Goal: Find contact information: Find contact information

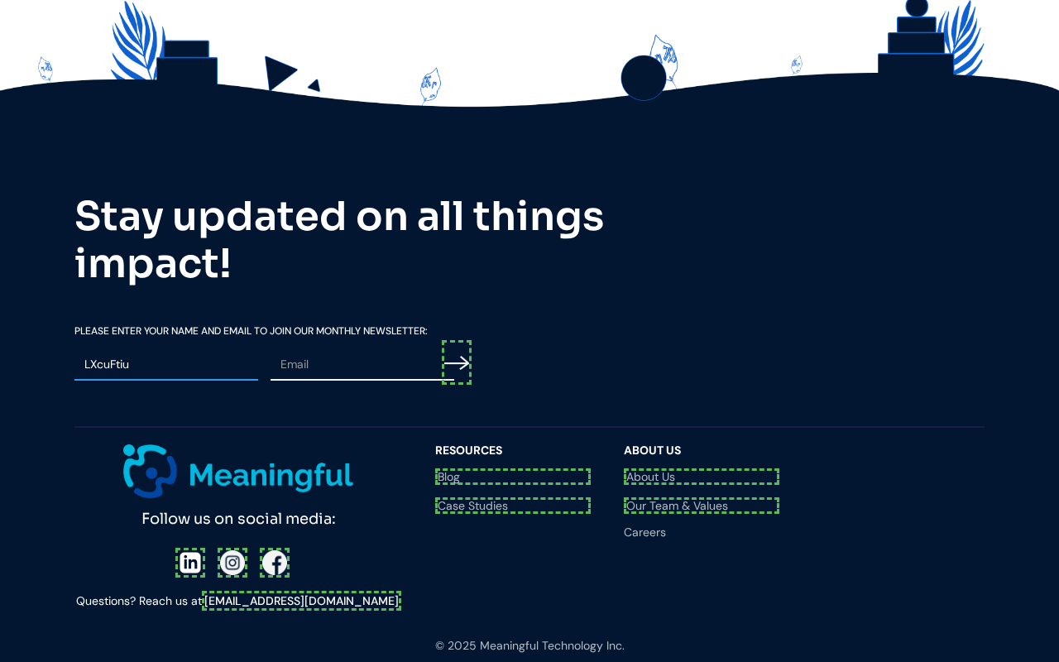
scroll to position [930, 0]
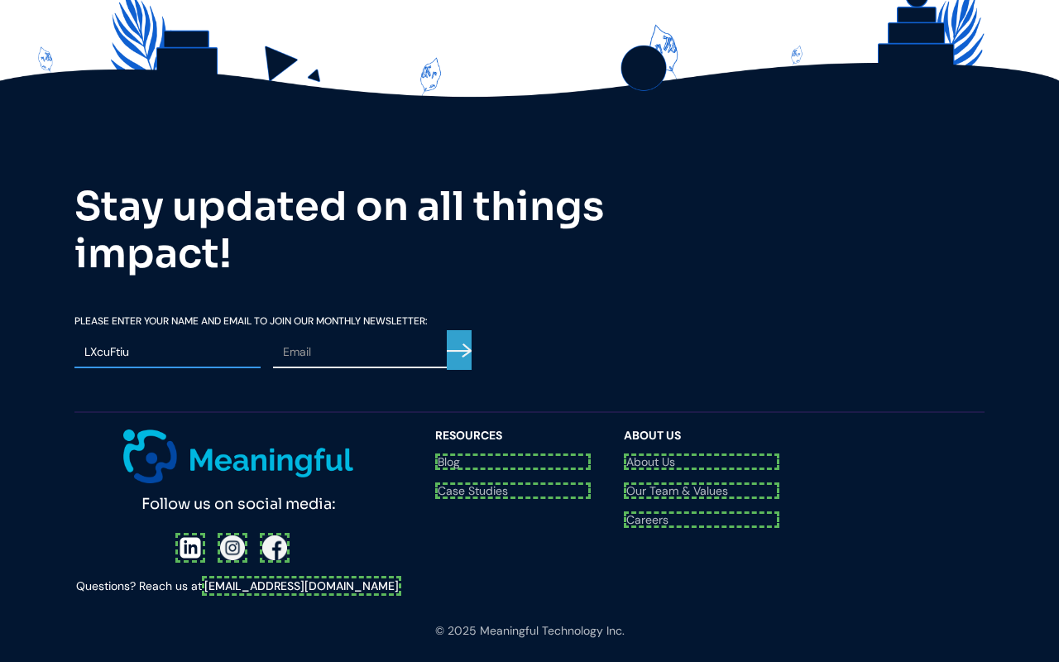
type input "LXcuFtiu"
click at [459, 343] on input "Email Form" at bounding box center [459, 350] width 25 height 41
click at [190, 533] on div at bounding box center [239, 548] width 122 height 30
click at [229, 533] on div at bounding box center [238, 548] width 117 height 30
click at [269, 498] on div "Follow us on social media: Questions? Reach us at [EMAIL_ADDRESS][DOMAIN_NAME]" at bounding box center [246, 513] width 344 height 166
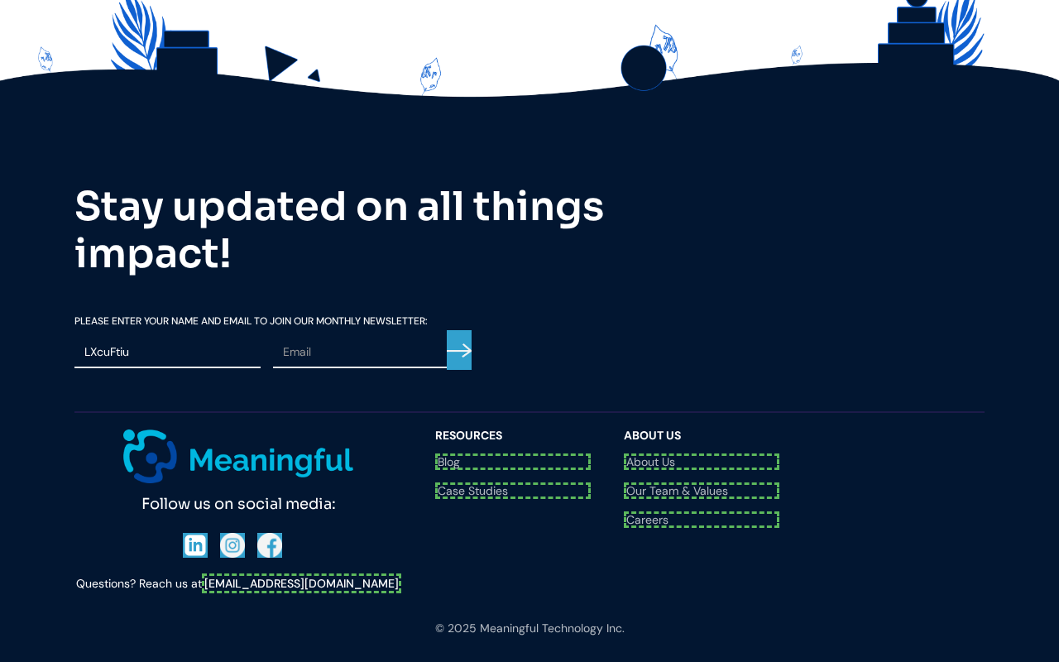
click at [301, 573] on link "[EMAIL_ADDRESS][DOMAIN_NAME]" at bounding box center [301, 583] width 199 height 20
click at [513, 454] on link "Blog" at bounding box center [513, 462] width 156 height 17
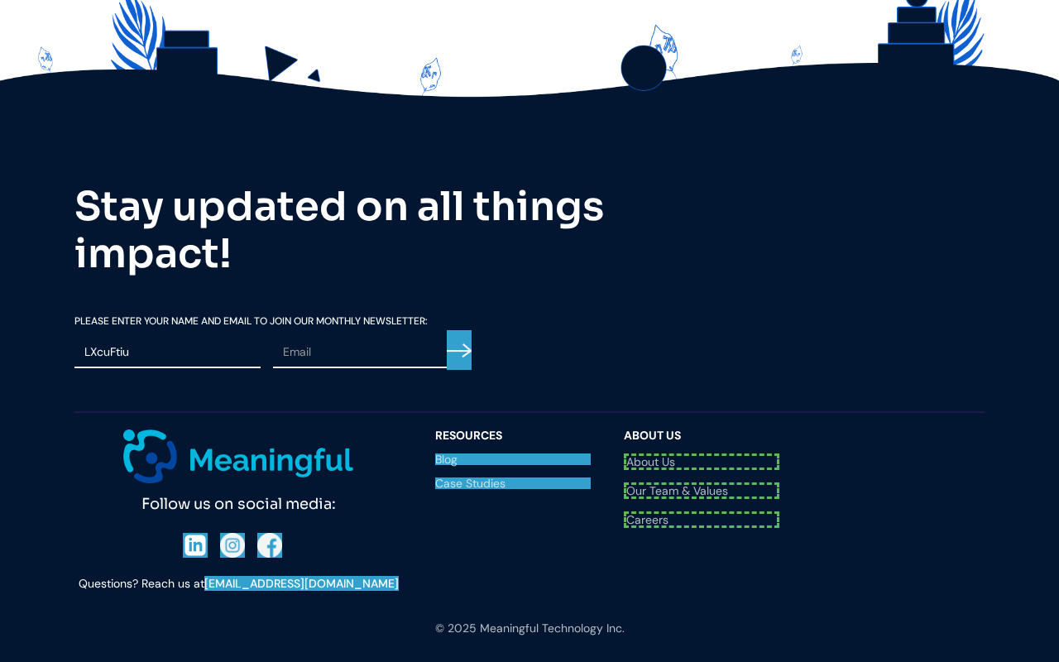
click at [513, 477] on link "Case Studies" at bounding box center [513, 483] width 156 height 12
click at [702, 454] on link "About Us" at bounding box center [702, 460] width 156 height 12
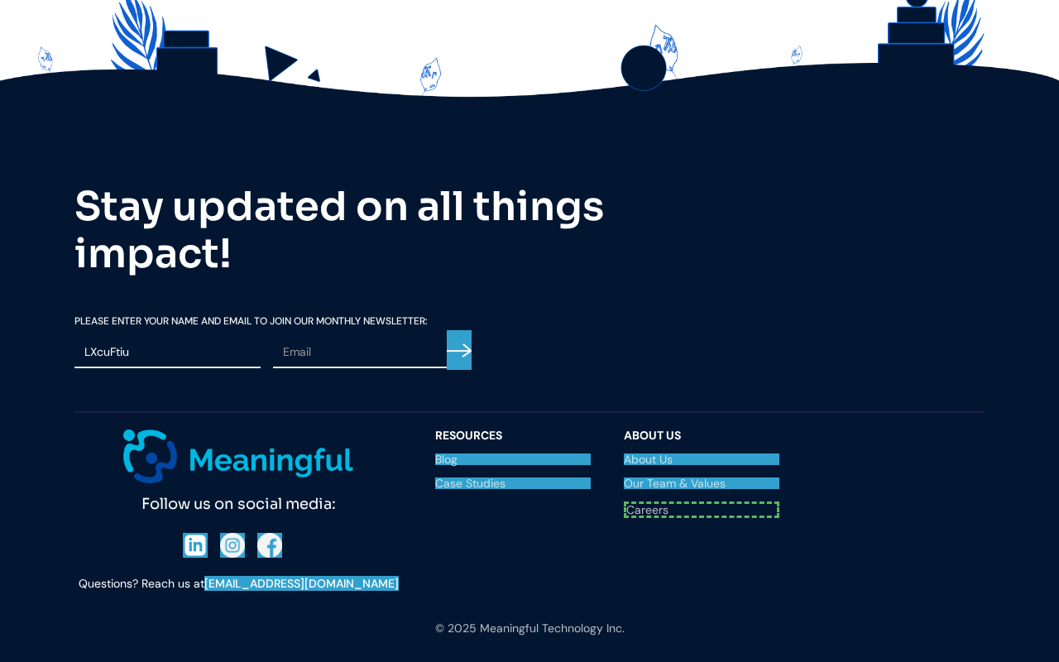
click at [702, 477] on link "Our Team & Values" at bounding box center [702, 483] width 156 height 12
click at [702, 501] on link "Careers" at bounding box center [702, 507] width 156 height 12
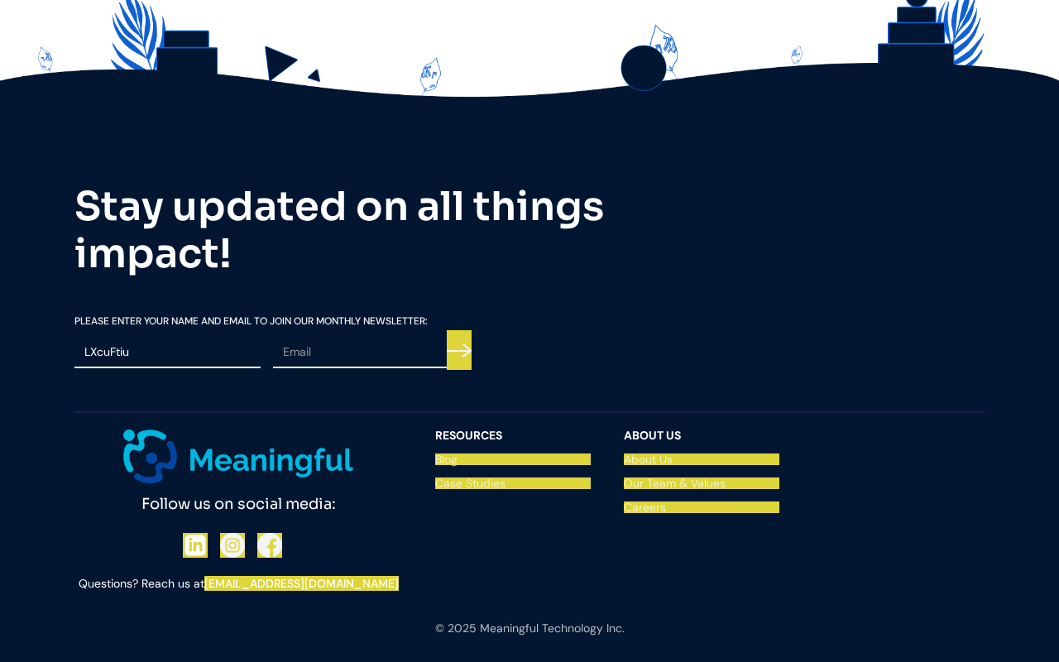
scroll to position [925, 0]
